Goal: Transaction & Acquisition: Purchase product/service

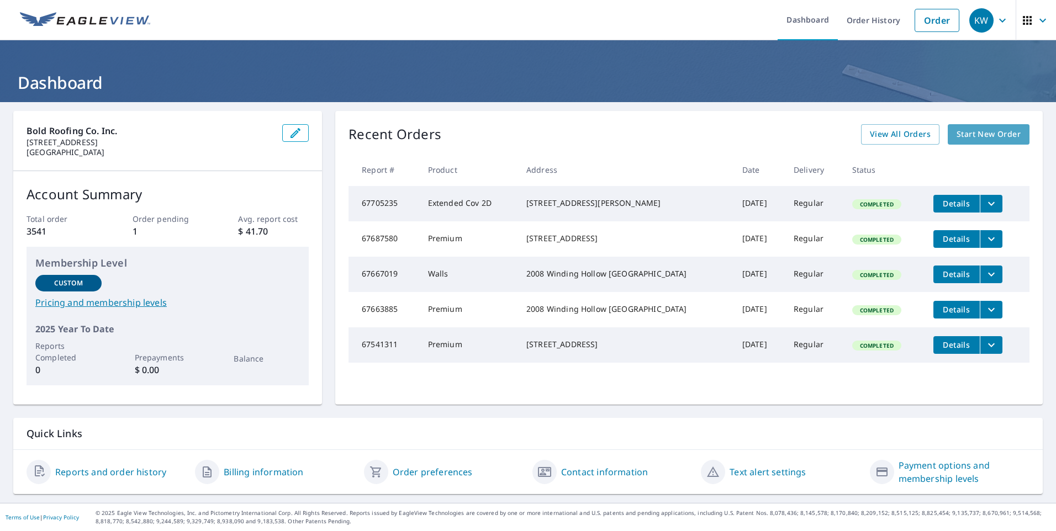
click at [969, 130] on span "Start New Order" at bounding box center [989, 135] width 64 height 14
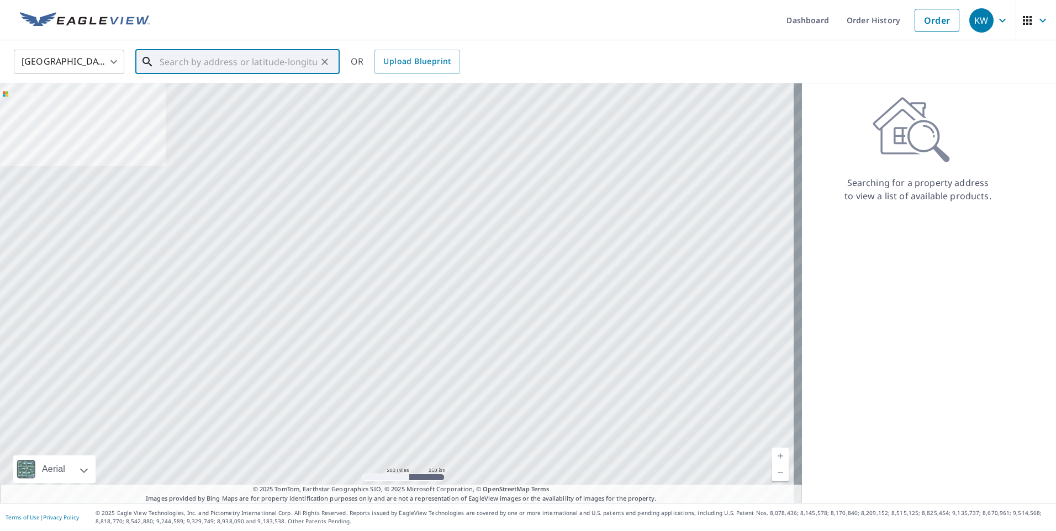
click at [183, 60] on input "text" at bounding box center [238, 61] width 157 height 31
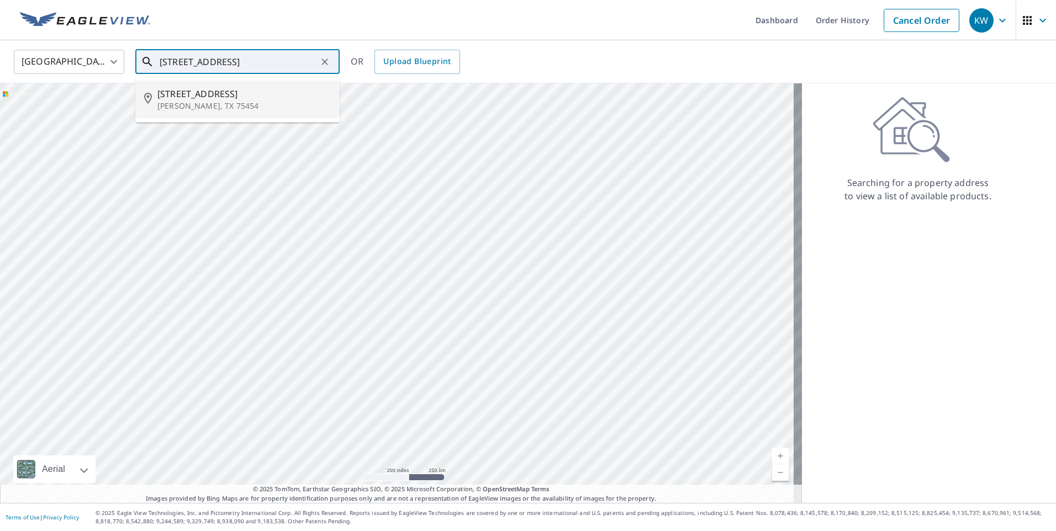
click at [222, 94] on span "[STREET_ADDRESS]" at bounding box center [243, 93] width 173 height 13
type input "[STREET_ADDRESS][PERSON_NAME]"
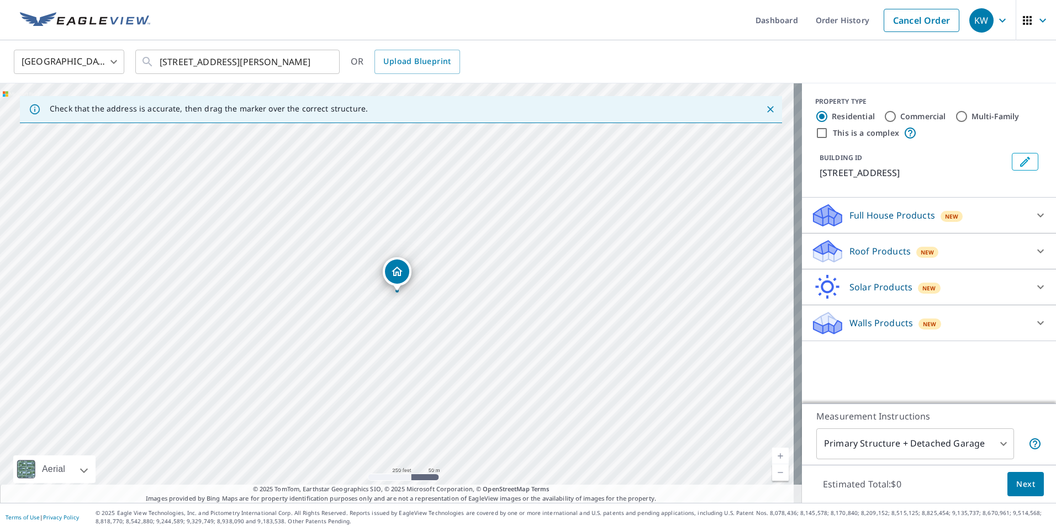
click at [872, 255] on p "Roof Products" at bounding box center [879, 251] width 61 height 13
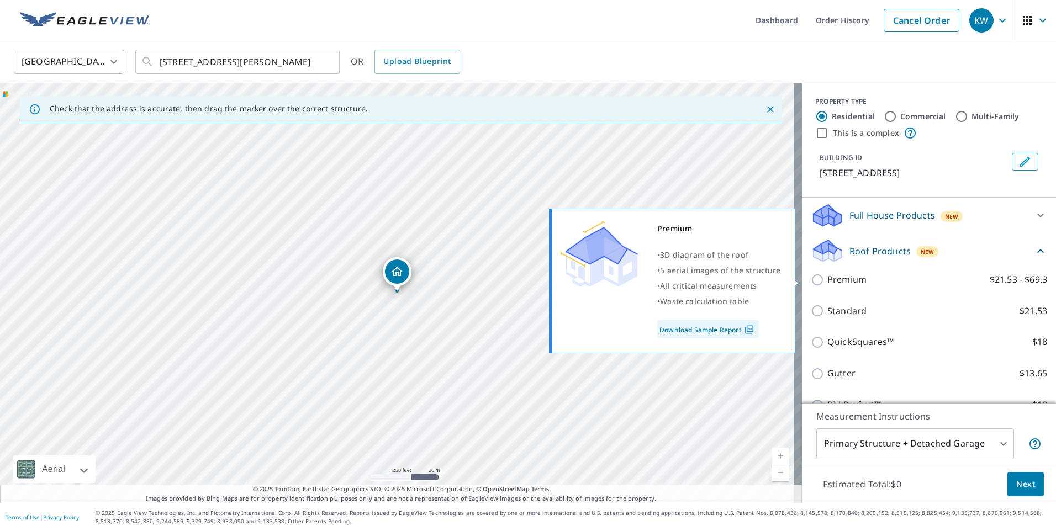
click at [832, 276] on p "Premium" at bounding box center [846, 280] width 39 height 14
click at [827, 276] on input "Premium $21.53 - $69.3" at bounding box center [819, 279] width 17 height 13
checkbox input "true"
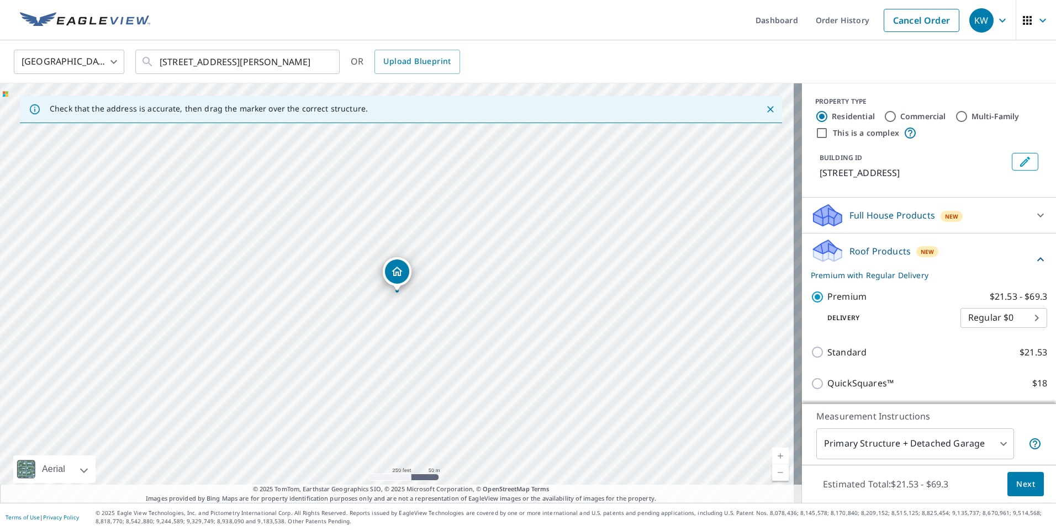
click at [1012, 493] on button "Next" at bounding box center [1025, 484] width 36 height 25
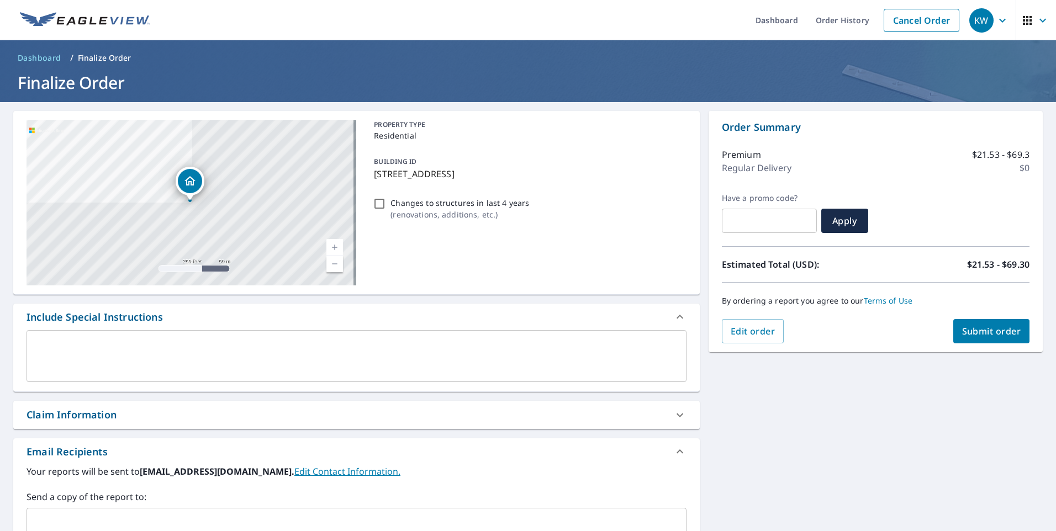
click at [381, 203] on input "Changes to structures in last 4 years ( renovations, additions, etc. )" at bounding box center [379, 203] width 13 height 13
checkbox input "true"
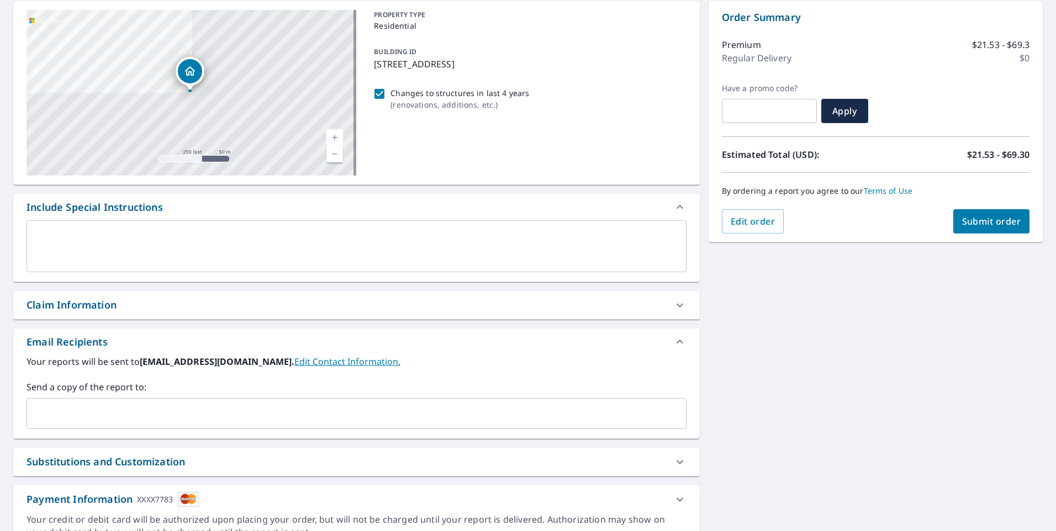
scroll to position [110, 0]
click at [64, 410] on input "text" at bounding box center [347, 413] width 633 height 21
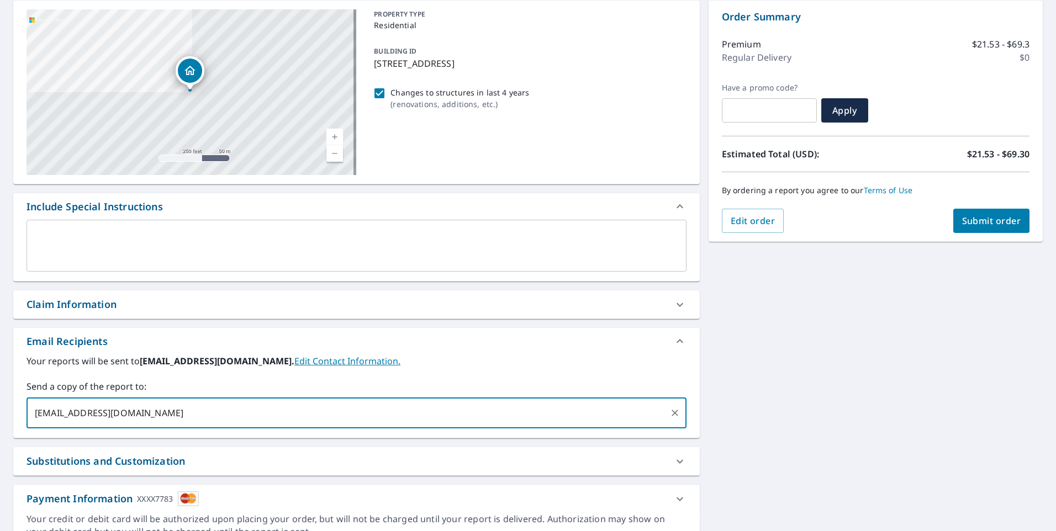
type input "[EMAIL_ADDRESS][DOMAIN_NAME]"
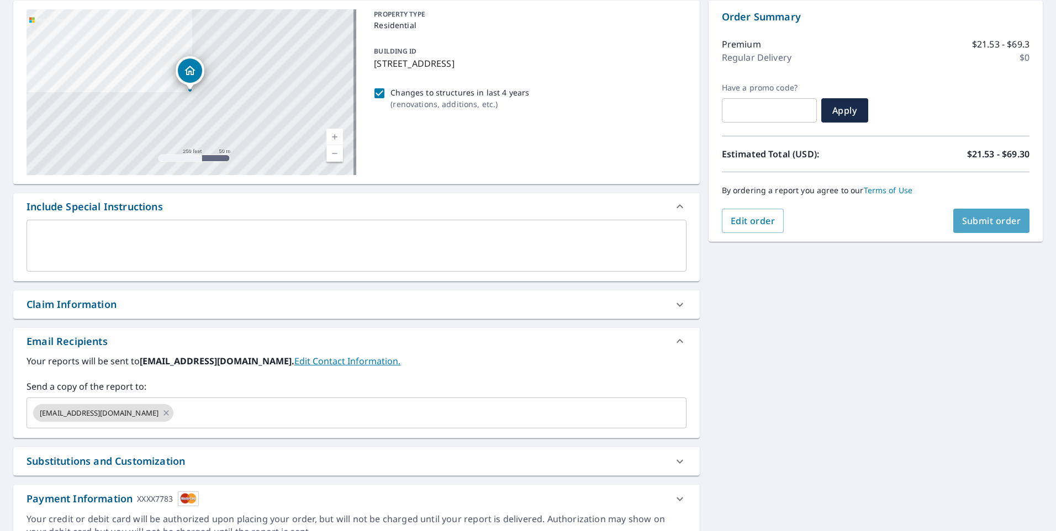
click at [981, 221] on span "Submit order" at bounding box center [991, 221] width 59 height 12
checkbox input "true"
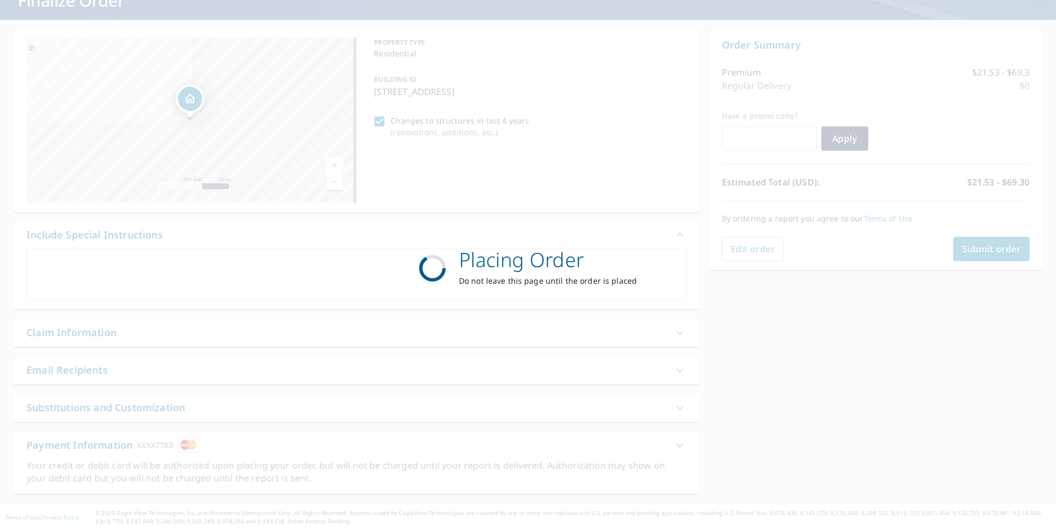
scroll to position [82, 0]
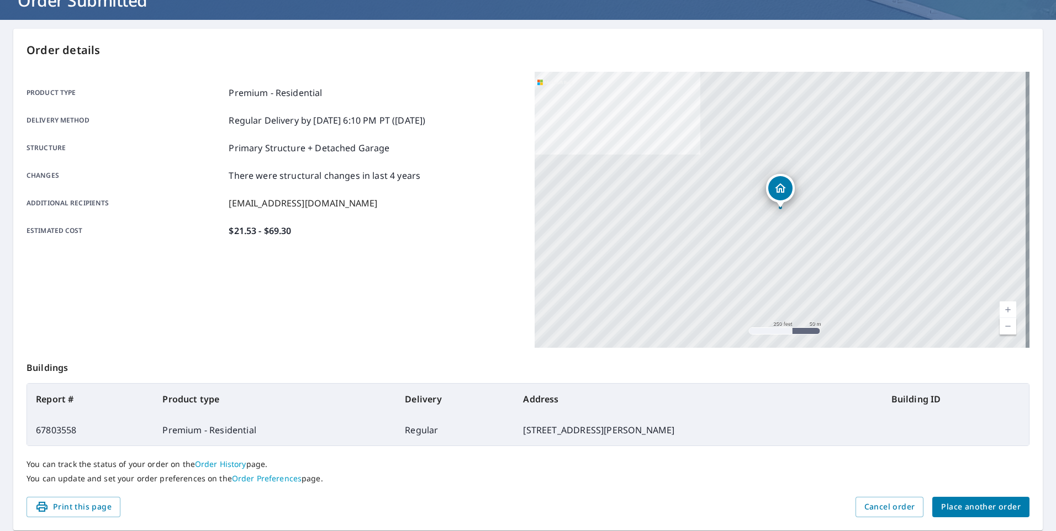
click at [971, 501] on span "Place another order" at bounding box center [981, 507] width 80 height 14
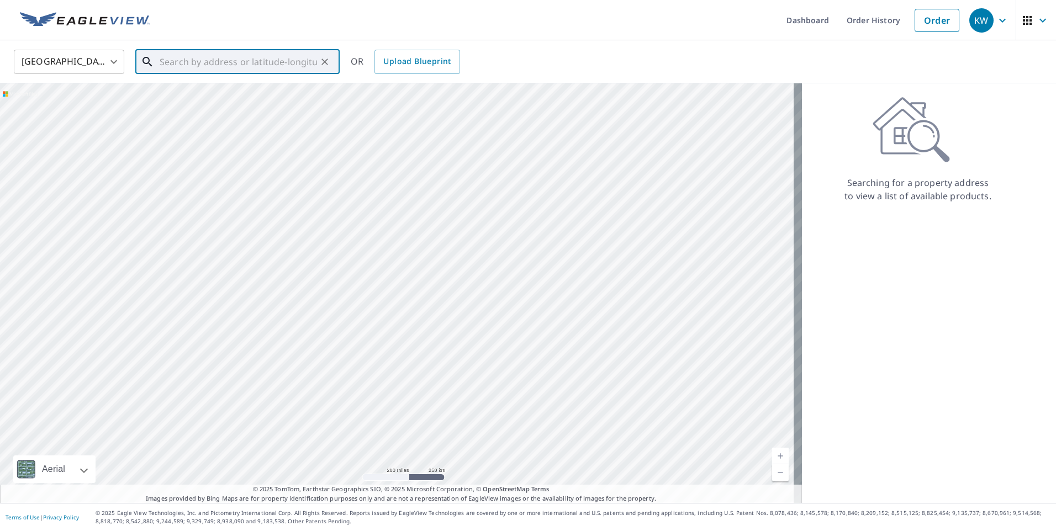
click at [179, 50] on input "text" at bounding box center [238, 61] width 157 height 31
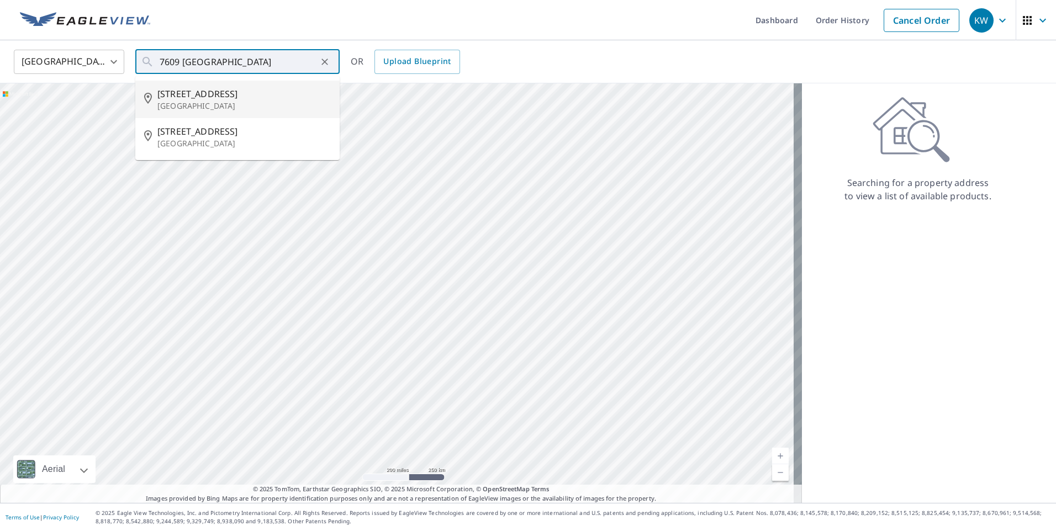
type input "[STREET_ADDRESS][PERSON_NAME]"
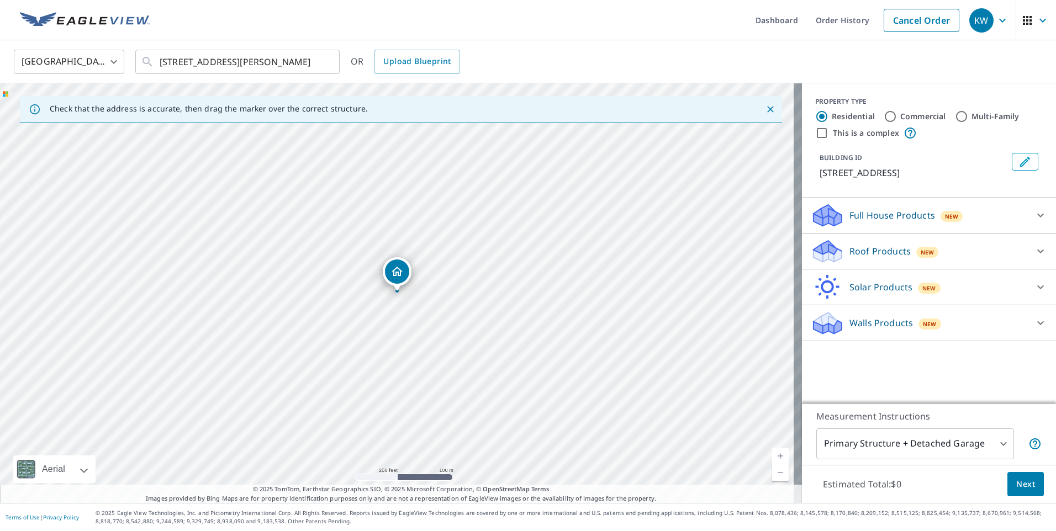
click at [858, 246] on p "Roof Products" at bounding box center [879, 251] width 61 height 13
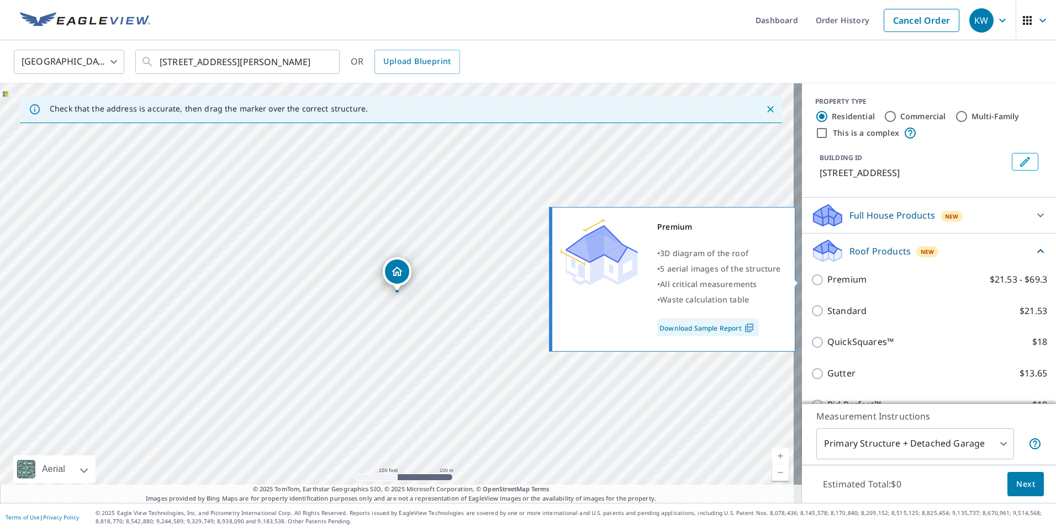
click at [828, 283] on p "Premium" at bounding box center [846, 280] width 39 height 14
click at [827, 283] on input "Premium $21.53 - $69.3" at bounding box center [819, 279] width 17 height 13
checkbox input "true"
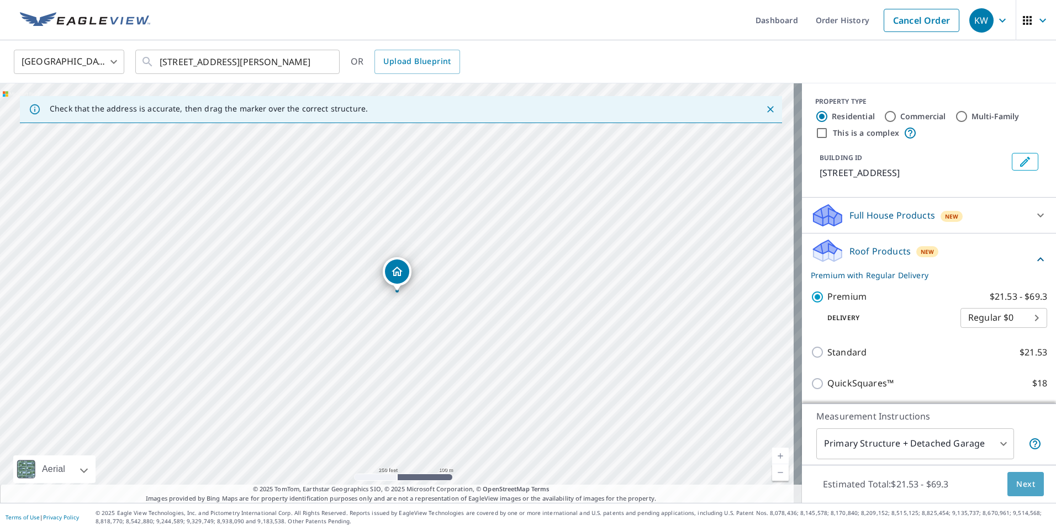
click at [1016, 482] on span "Next" at bounding box center [1025, 485] width 19 height 14
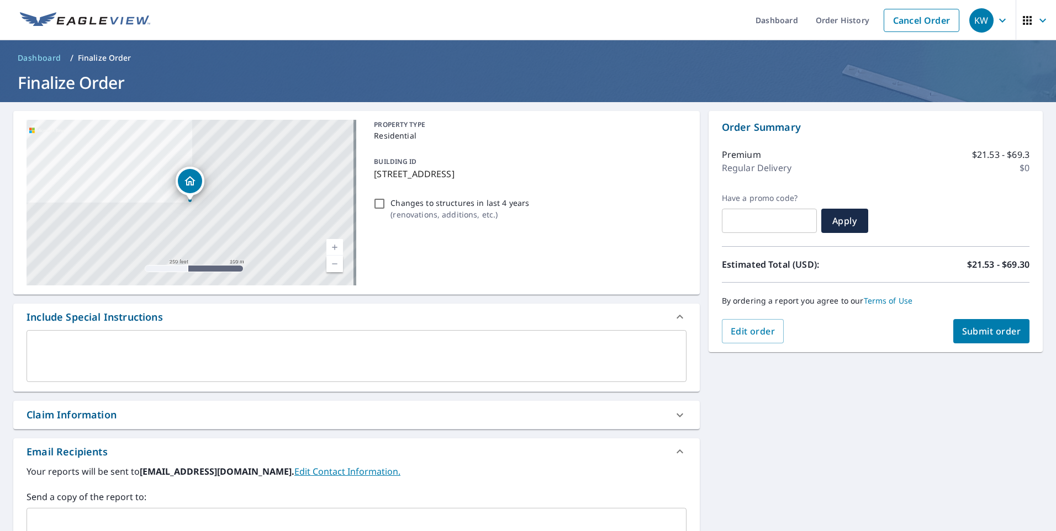
scroll to position [164, 0]
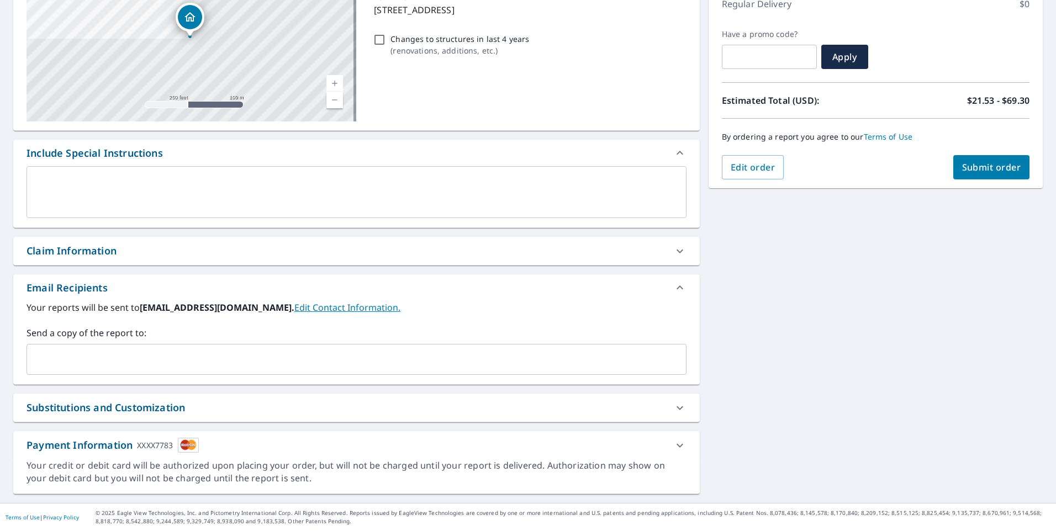
click at [97, 345] on div "​" at bounding box center [357, 359] width 660 height 31
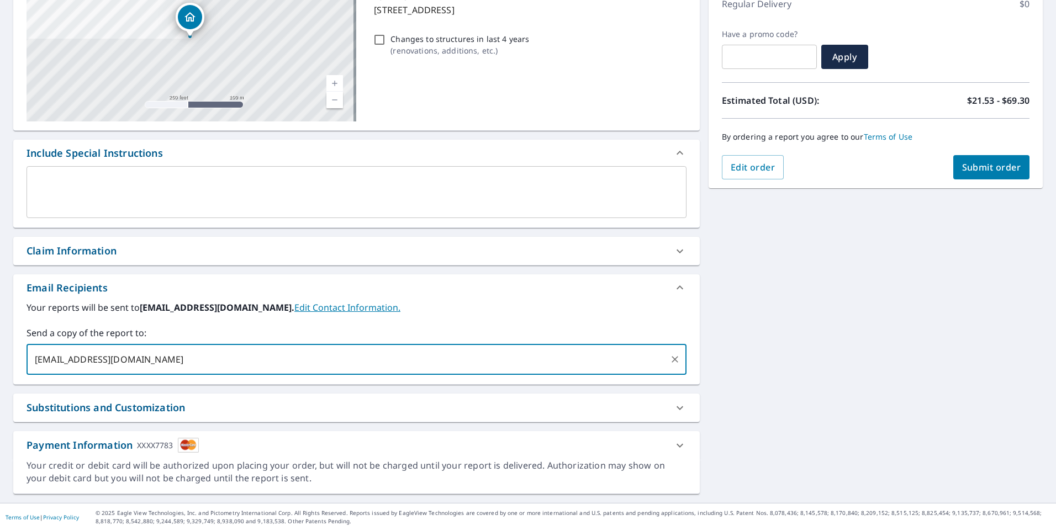
type input "[EMAIL_ADDRESS][DOMAIN_NAME]"
checkbox input "true"
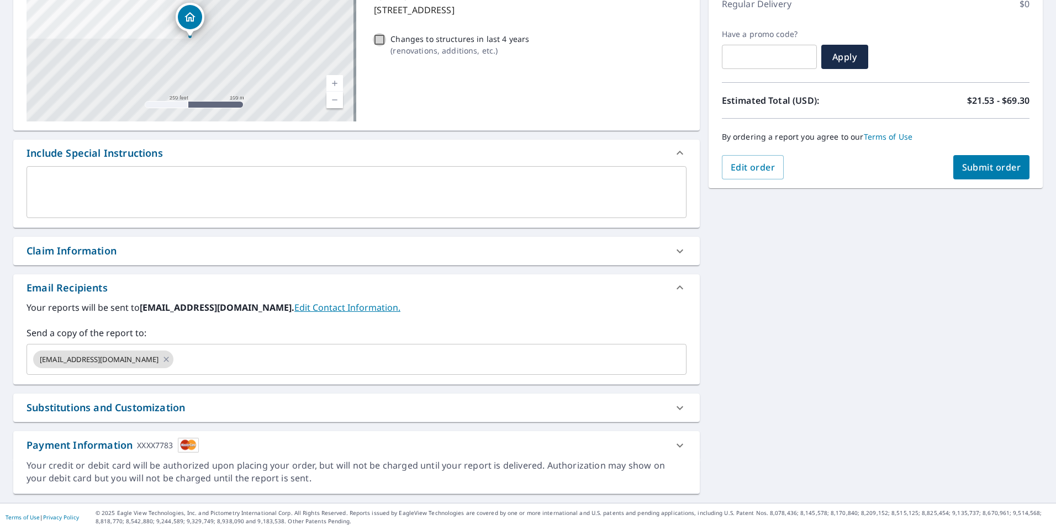
click at [376, 38] on input "Changes to structures in last 4 years ( renovations, additions, etc. )" at bounding box center [379, 39] width 13 height 13
checkbox input "true"
click at [988, 168] on span "Submit order" at bounding box center [991, 167] width 59 height 12
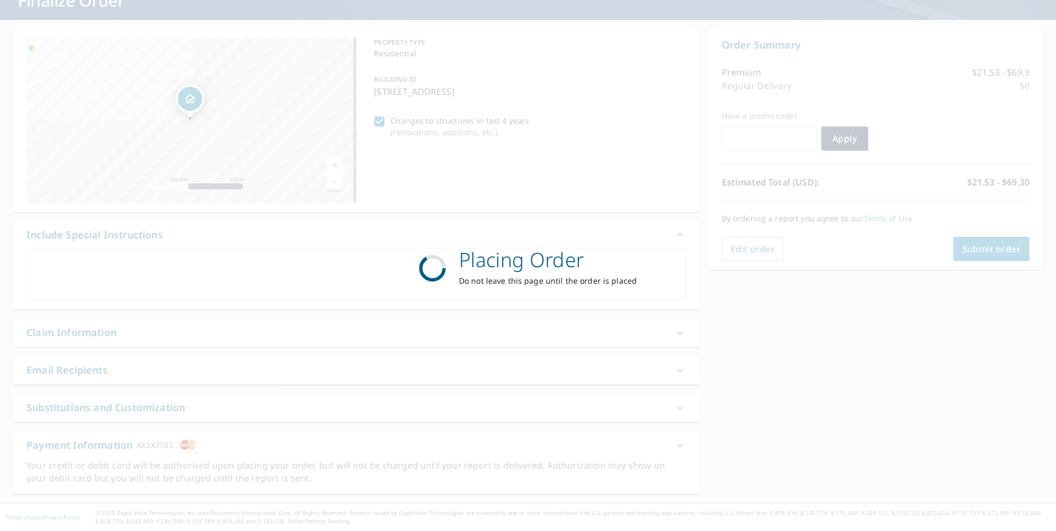
checkbox input "true"
